Goal: Transaction & Acquisition: Purchase product/service

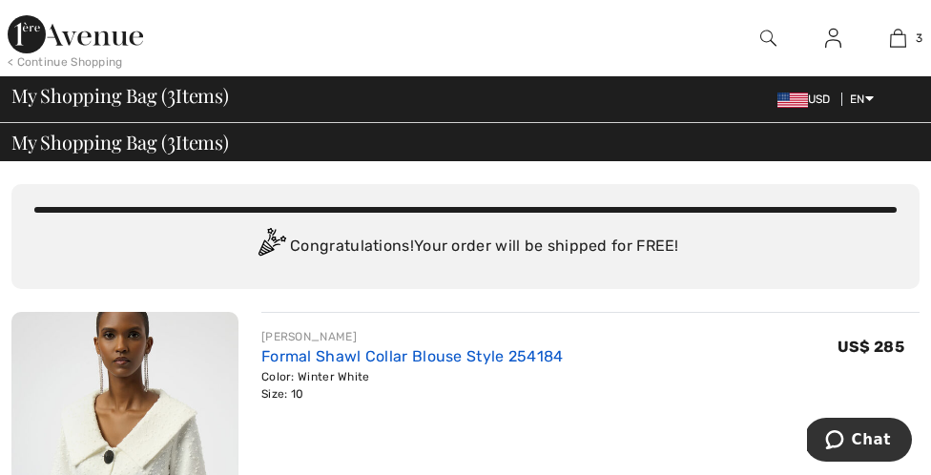
click at [401, 361] on link "Formal Shawl Collar Blouse Style 254184" at bounding box center [412, 356] width 302 height 18
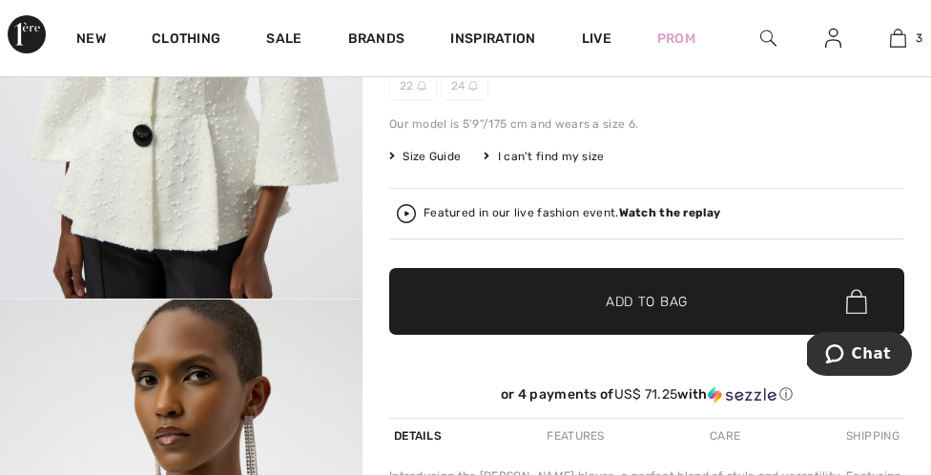
scroll to position [330, 0]
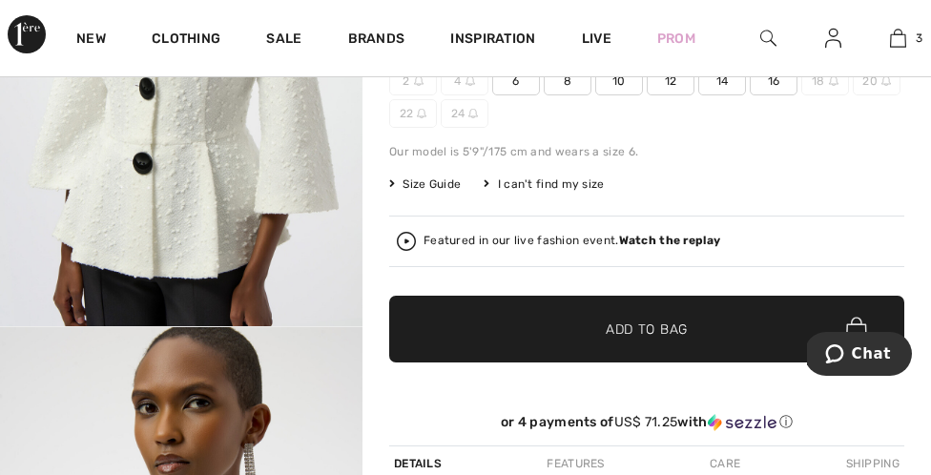
click at [438, 180] on span "Size Guide" at bounding box center [425, 184] width 72 height 17
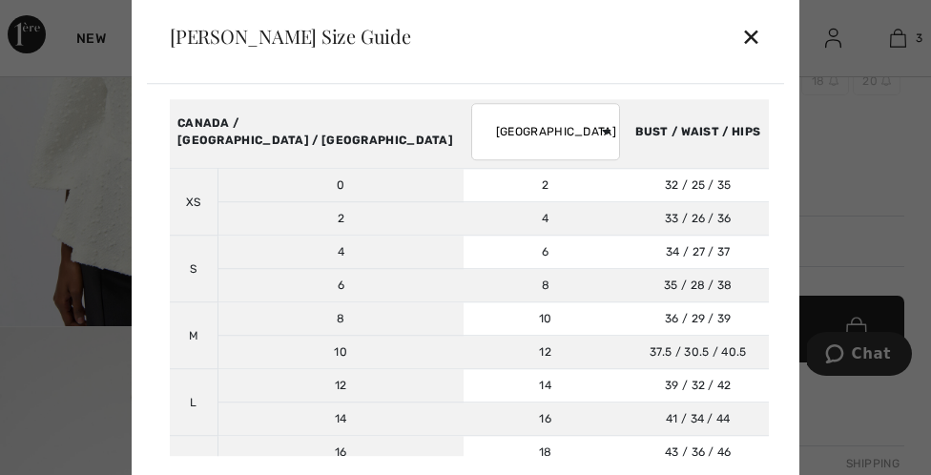
scroll to position [84, 0]
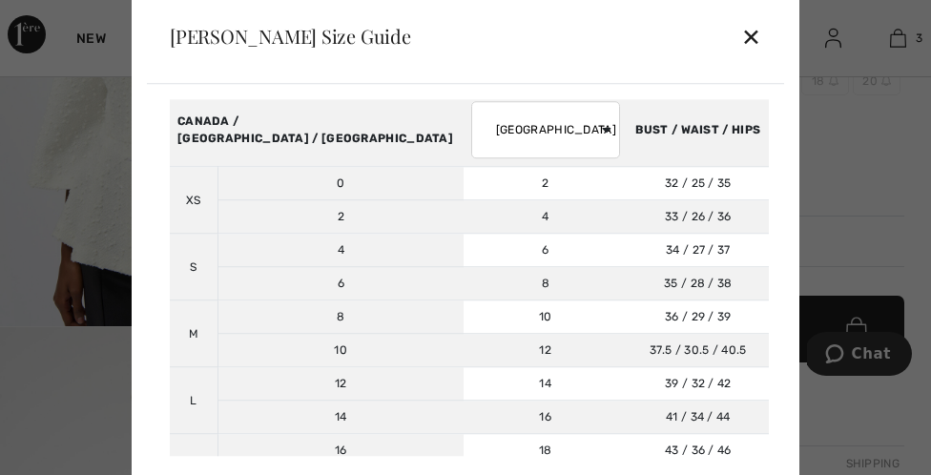
click at [760, 42] on div "✕" at bounding box center [751, 36] width 20 height 40
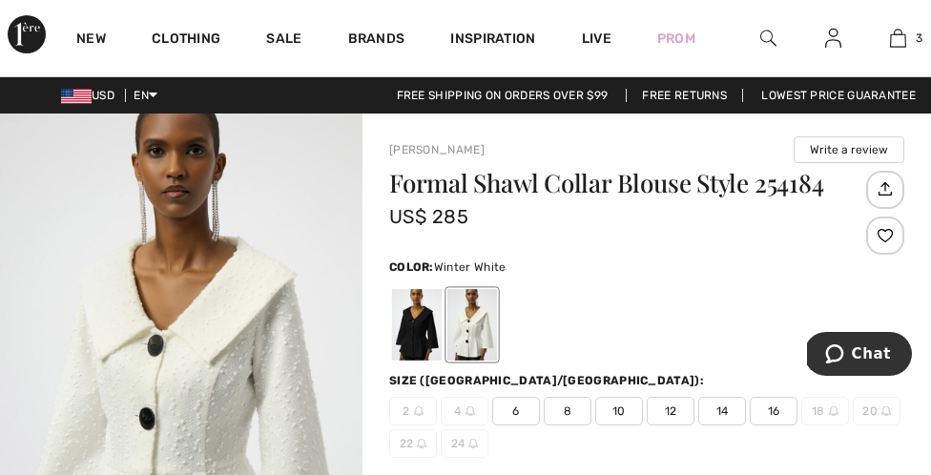
scroll to position [0, 0]
click at [901, 31] on img at bounding box center [898, 38] width 16 height 23
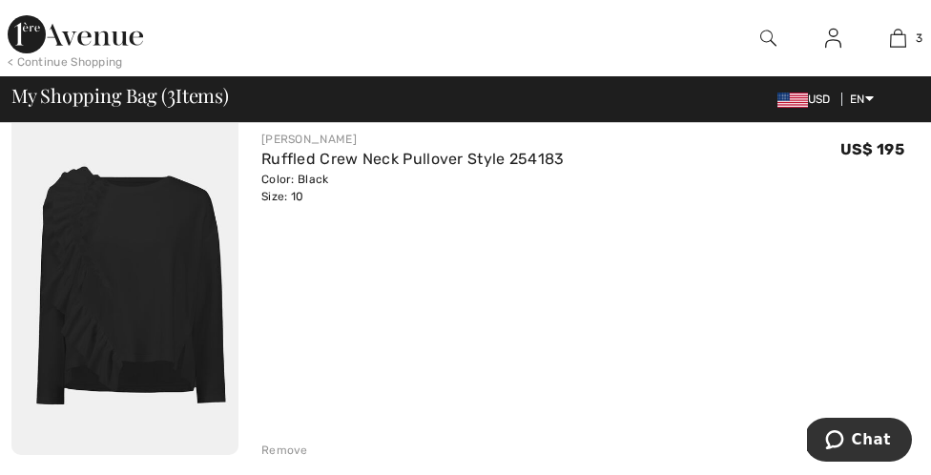
scroll to position [562, 0]
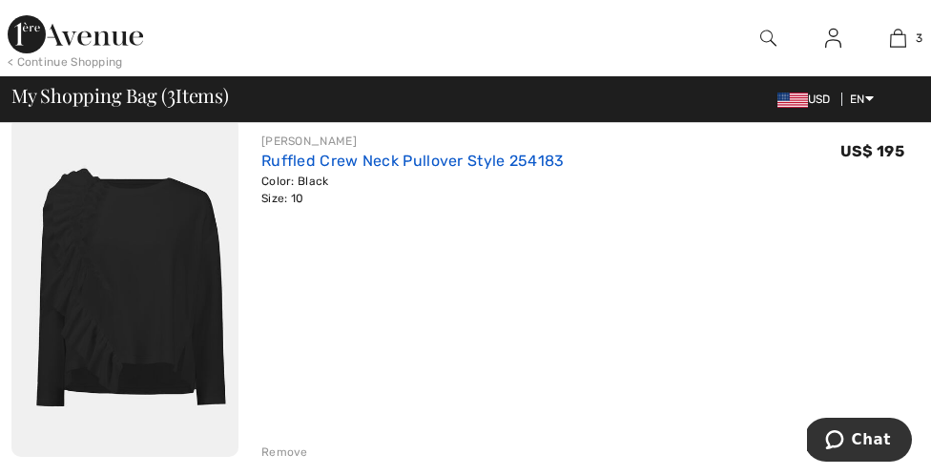
click at [436, 168] on link "Ruffled Crew Neck Pullover Style 254183" at bounding box center [412, 161] width 303 height 18
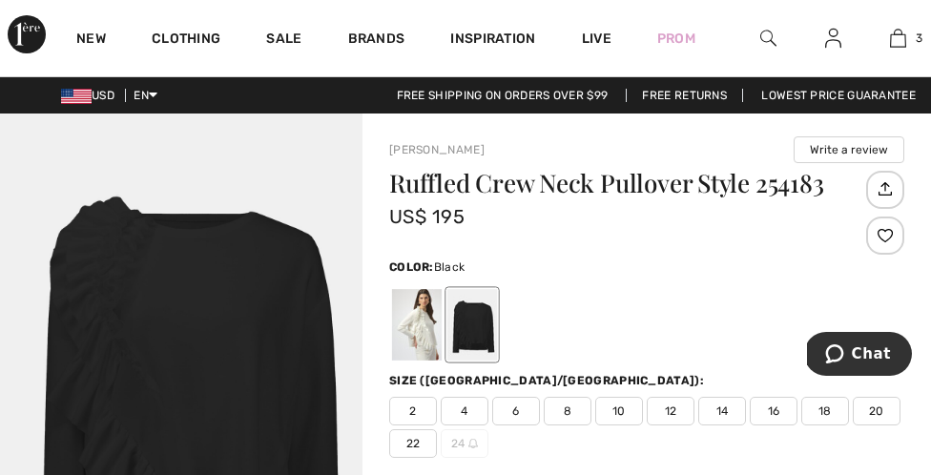
click at [425, 324] on div at bounding box center [417, 325] width 50 height 72
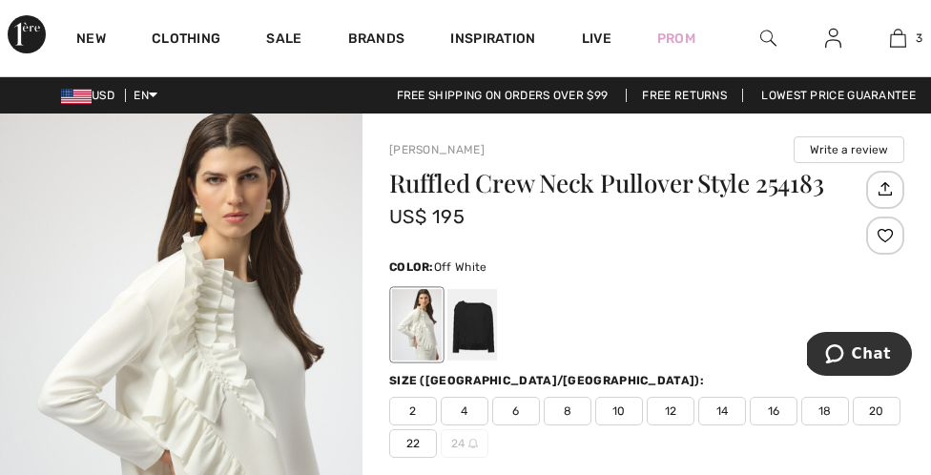
click at [425, 321] on div at bounding box center [417, 325] width 50 height 72
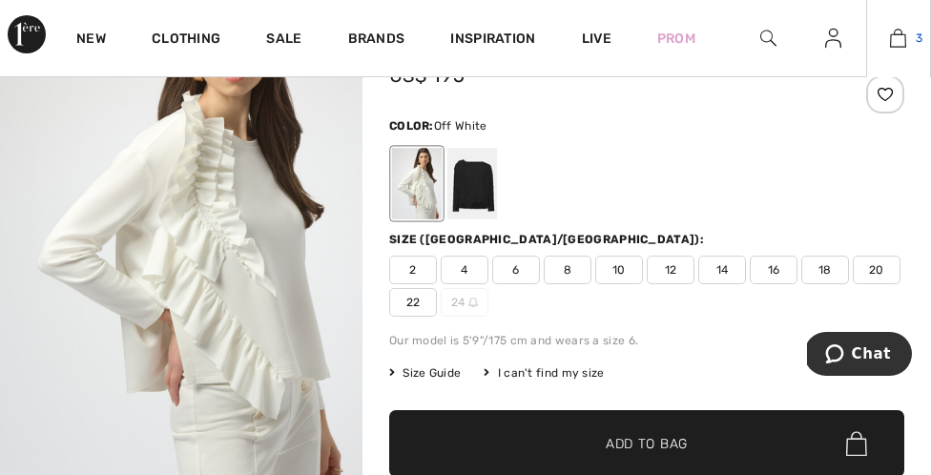
scroll to position [141, 0]
click at [897, 37] on img at bounding box center [898, 38] width 16 height 23
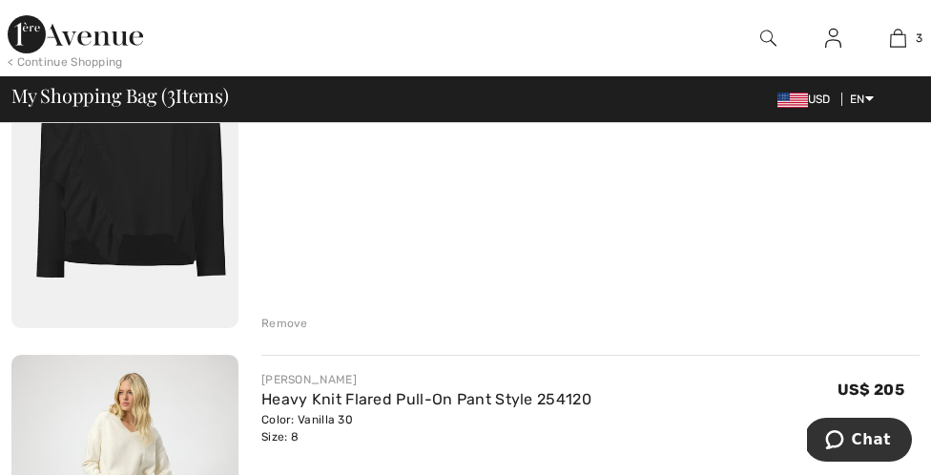
scroll to position [677, 0]
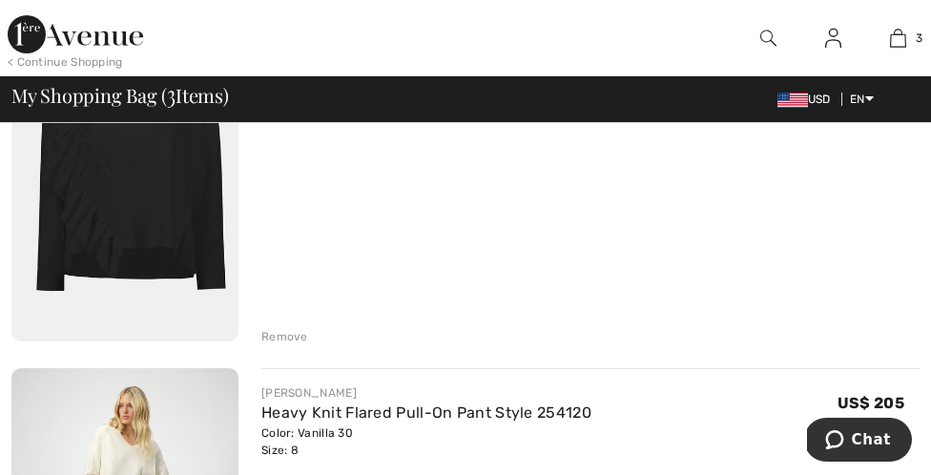
click at [299, 334] on div "Remove" at bounding box center [284, 336] width 47 height 17
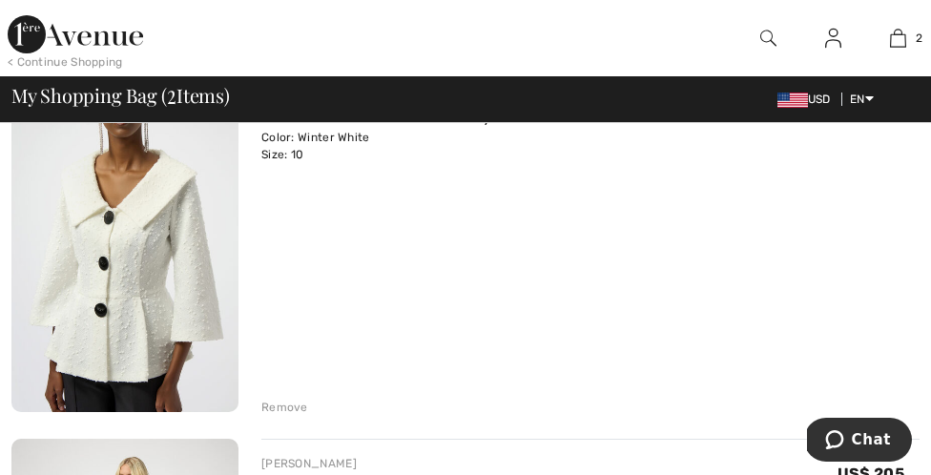
scroll to position [232, 0]
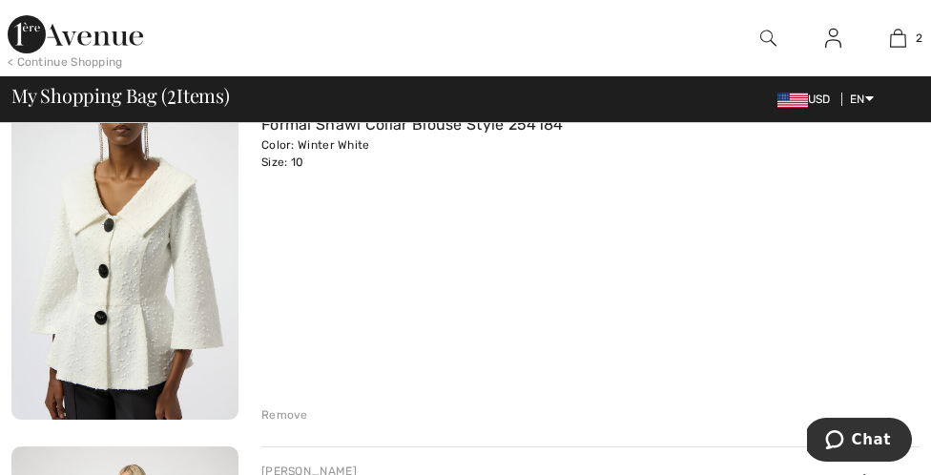
click at [291, 417] on div "Remove" at bounding box center [284, 414] width 47 height 17
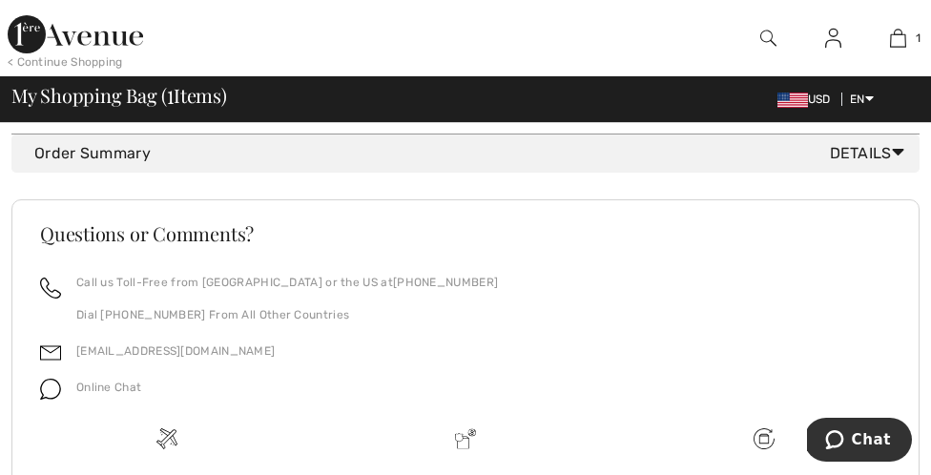
scroll to position [0, 0]
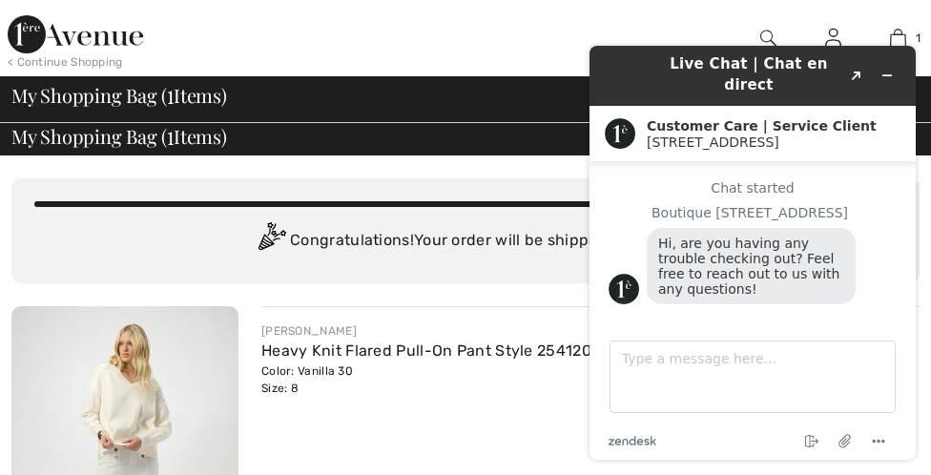
click at [573, 373] on div "Color: Vanilla 30 Size: 8" at bounding box center [426, 380] width 330 height 34
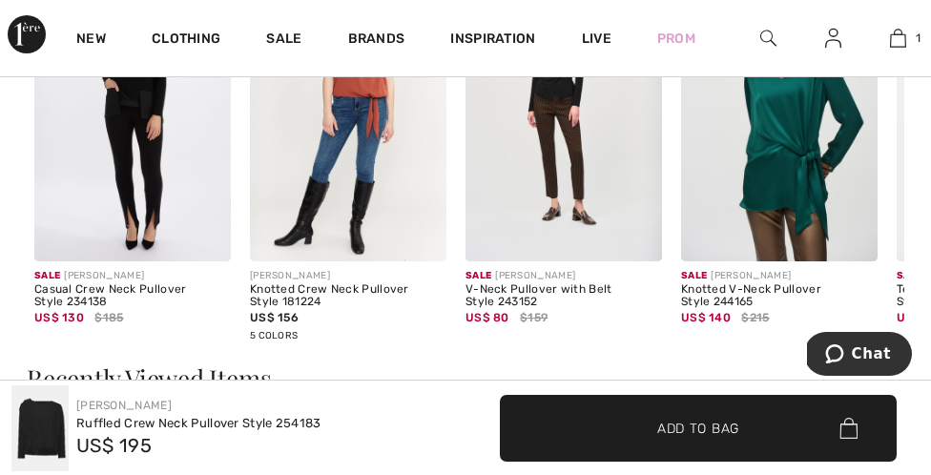
scroll to position [1578, 0]
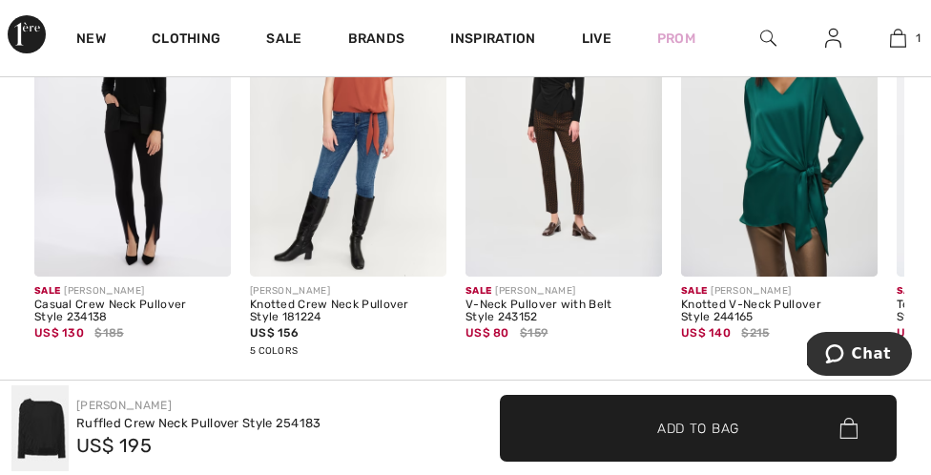
click at [755, 207] on img at bounding box center [779, 129] width 197 height 295
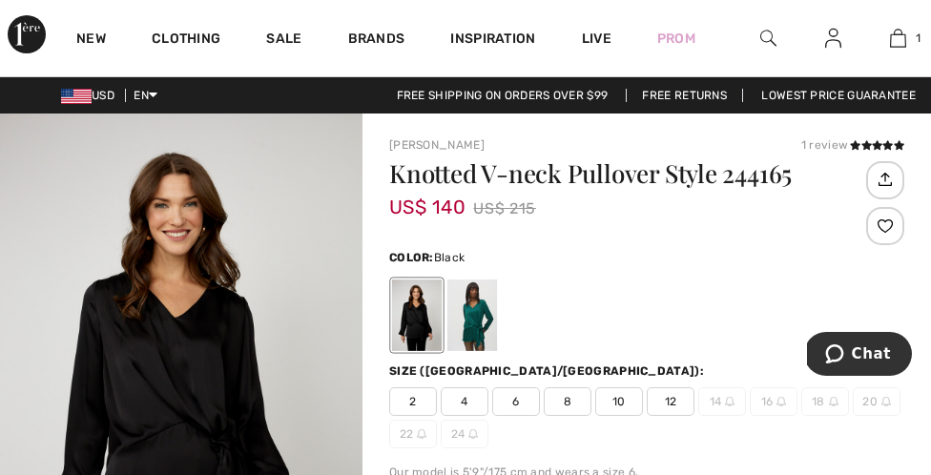
click at [404, 333] on div at bounding box center [417, 316] width 50 height 72
click at [910, 41] on link "1" at bounding box center [898, 38] width 63 height 23
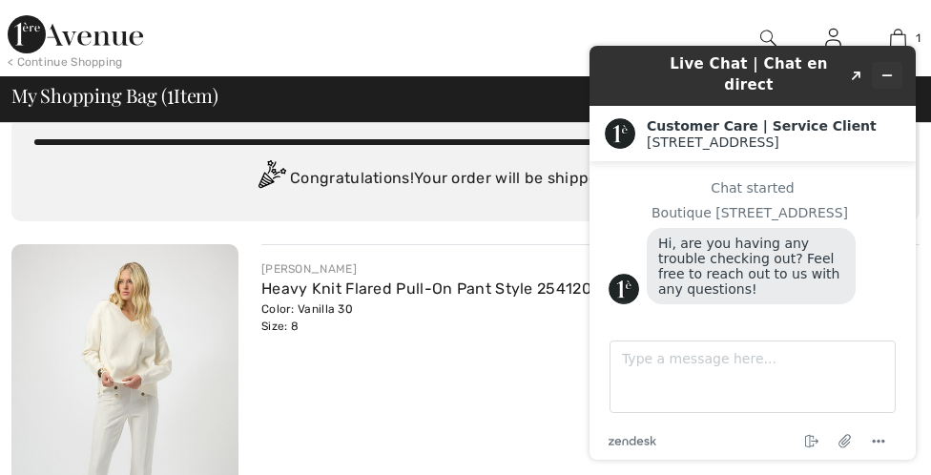
click at [885, 62] on button "Minimize widget" at bounding box center [887, 75] width 31 height 27
